Goal: Transaction & Acquisition: Purchase product/service

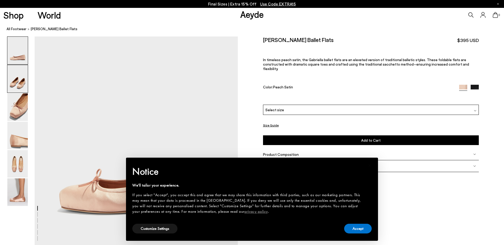
click at [22, 74] on img at bounding box center [17, 79] width 20 height 28
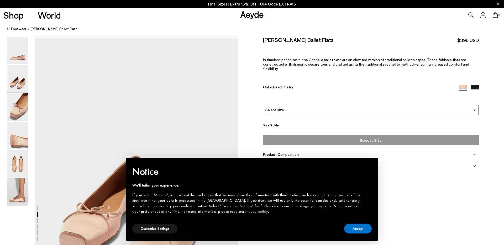
scroll to position [210, 0]
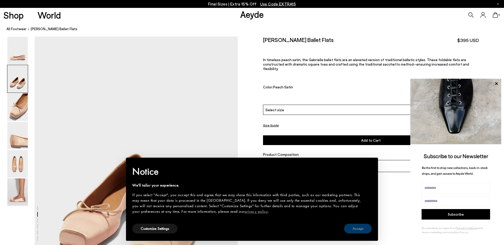
click at [357, 229] on button "Accept" at bounding box center [358, 229] width 28 height 10
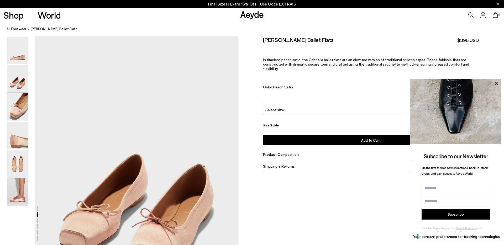
click at [497, 82] on icon at bounding box center [496, 83] width 7 height 7
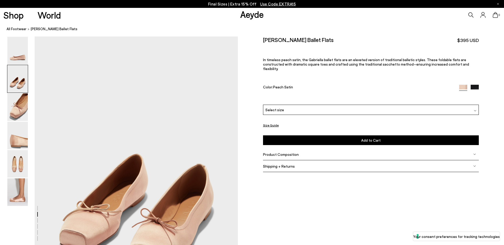
click at [476, 85] on img at bounding box center [475, 89] width 8 height 8
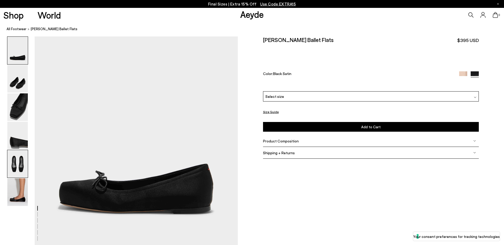
click at [16, 173] on img at bounding box center [17, 164] width 20 height 28
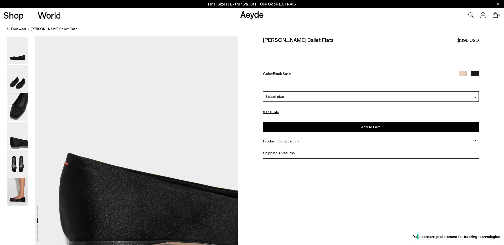
click at [18, 200] on img at bounding box center [17, 193] width 20 height 28
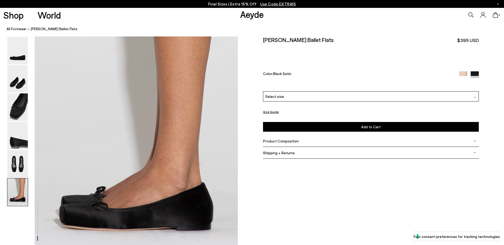
scroll to position [1333, 0]
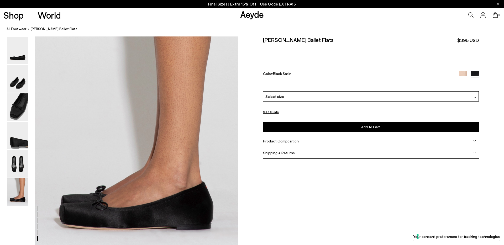
click at [465, 71] on img at bounding box center [463, 75] width 8 height 8
